Goal: Navigation & Orientation: Find specific page/section

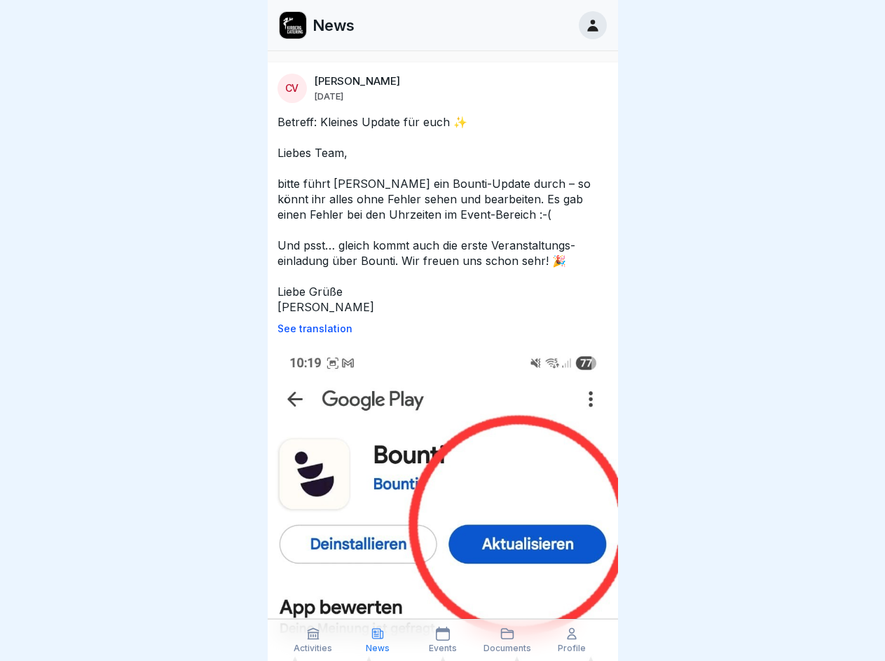
click at [436, 329] on p "See translation" at bounding box center [442, 328] width 331 height 11
click at [313, 640] on icon at bounding box center [313, 633] width 14 height 14
click at [378, 640] on icon at bounding box center [378, 633] width 14 height 14
click at [442, 640] on icon at bounding box center [443, 633] width 14 height 14
click at [507, 640] on icon at bounding box center [507, 633] width 14 height 14
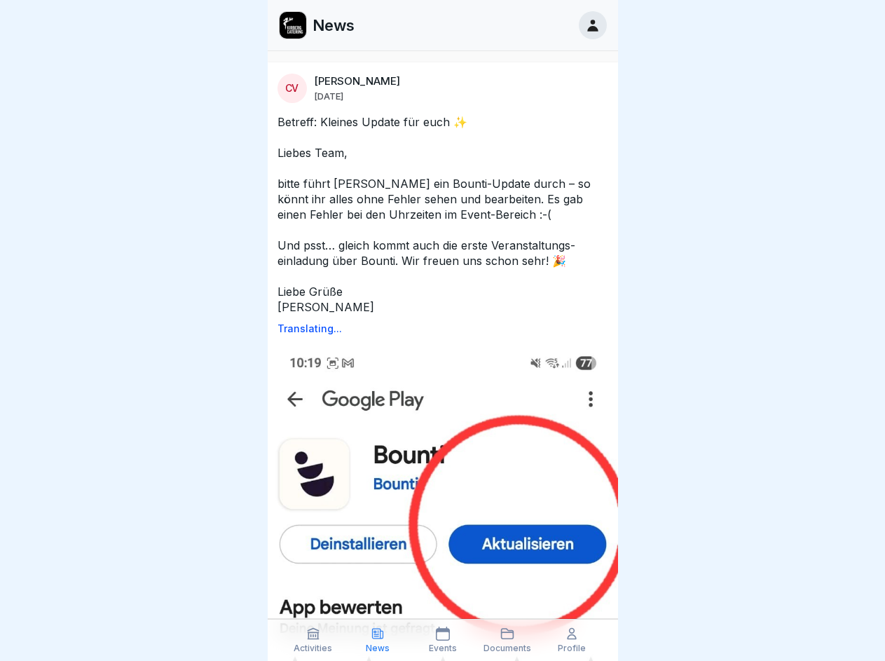
click at [572, 640] on icon at bounding box center [572, 633] width 14 height 14
